Goal: Task Accomplishment & Management: Manage account settings

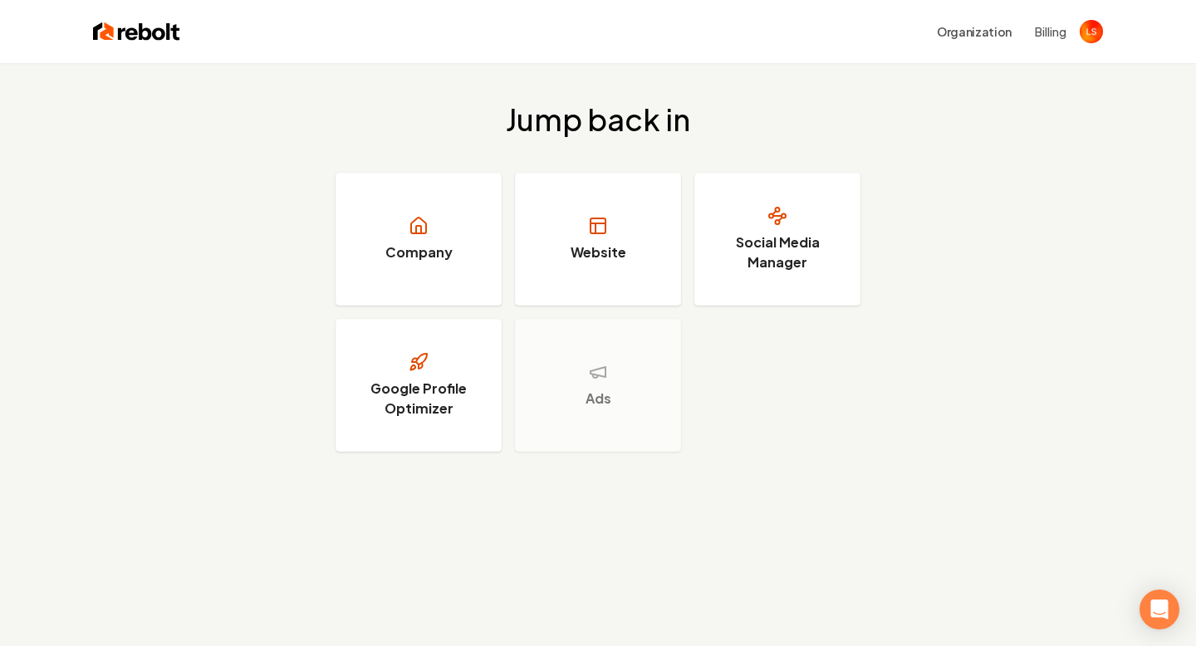
click at [1046, 35] on button "Billing" at bounding box center [1051, 31] width 32 height 17
click at [1093, 37] on img "Open user button" at bounding box center [1090, 31] width 23 height 23
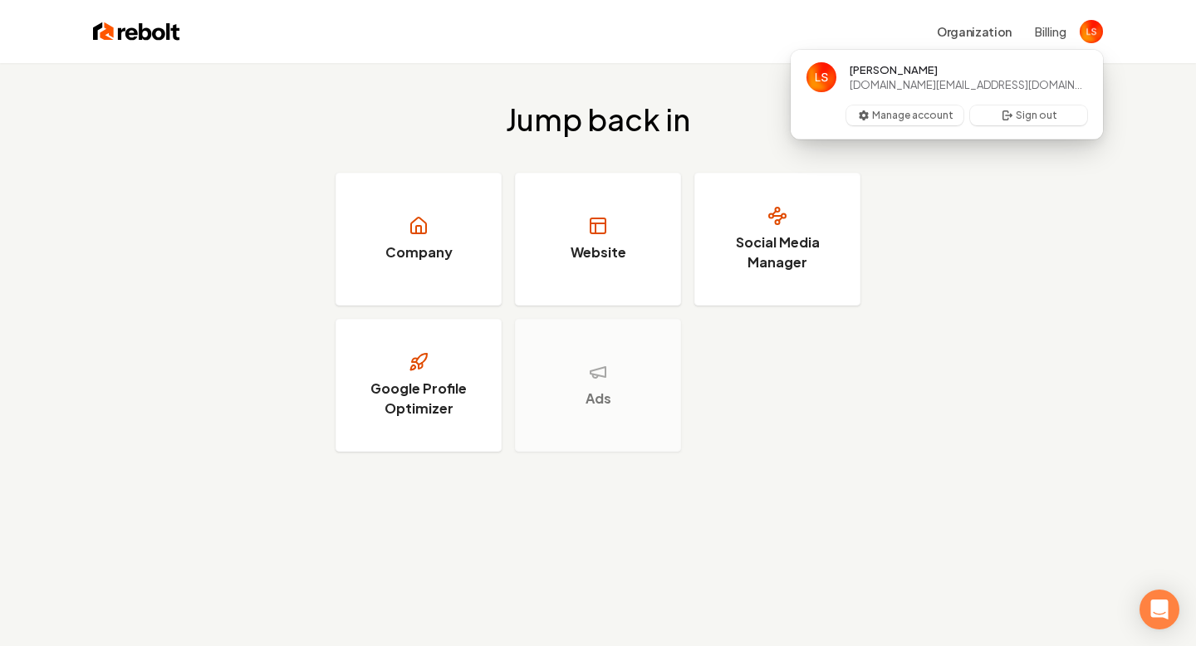
click at [1043, 32] on button "Billing" at bounding box center [1051, 31] width 32 height 17
